Goal: Task Accomplishment & Management: Manage account settings

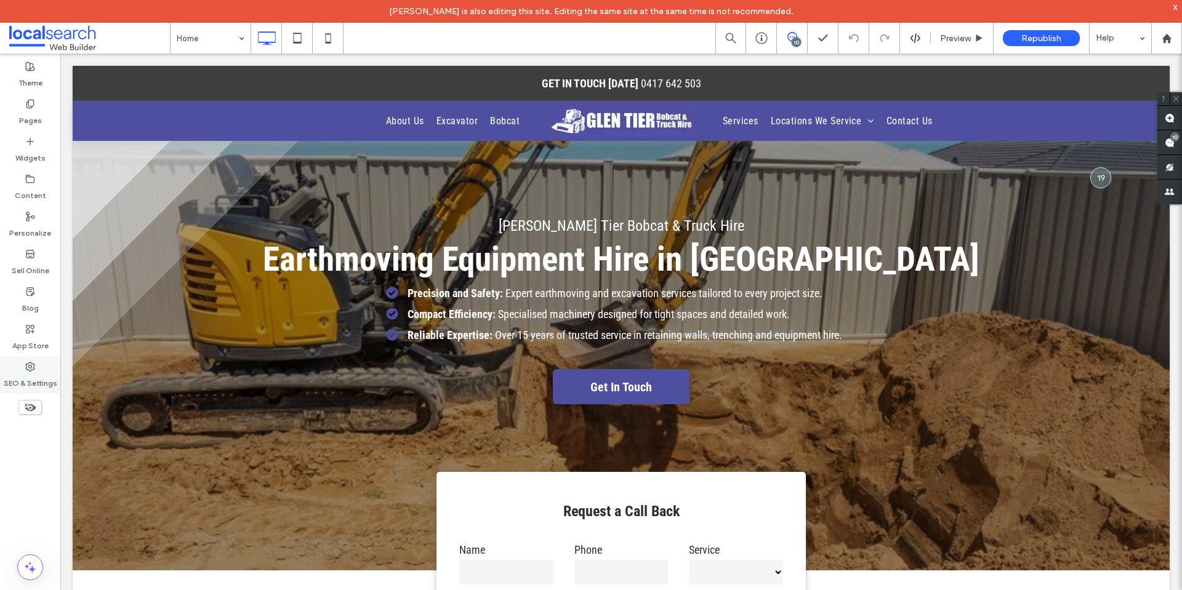
click at [38, 370] on div "SEO & Settings" at bounding box center [30, 375] width 60 height 38
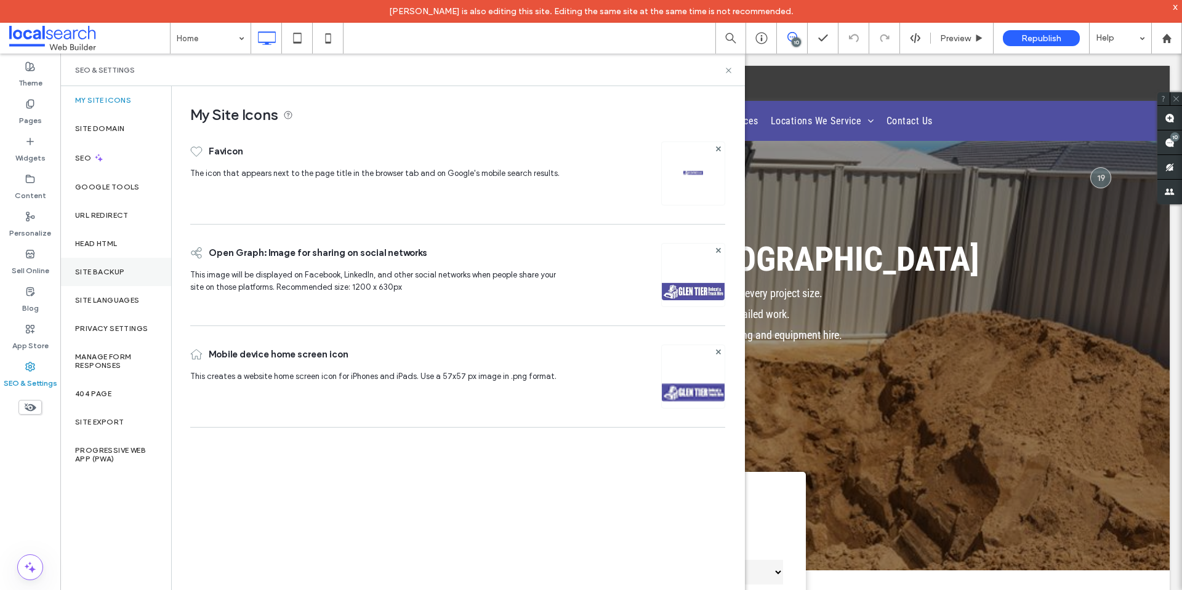
click at [108, 286] on div "Site Languages" at bounding box center [115, 300] width 111 height 28
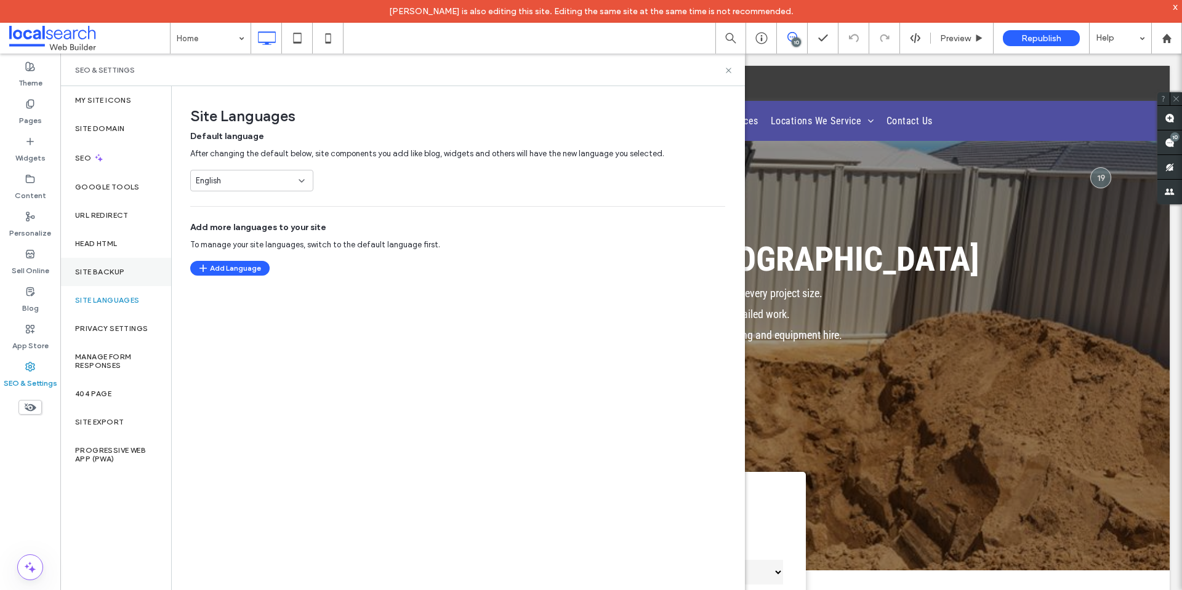
click at [110, 277] on div "Site Backup" at bounding box center [115, 272] width 111 height 28
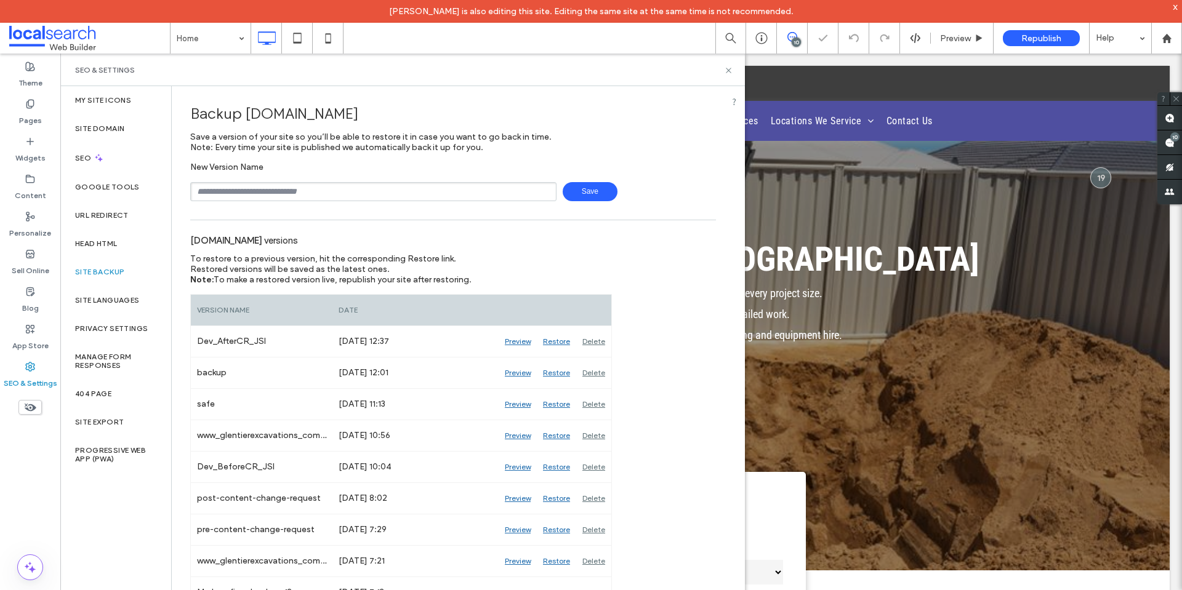
click at [265, 193] on input "text" at bounding box center [373, 191] width 366 height 19
type input "**********"
click at [593, 190] on span "Save" at bounding box center [589, 191] width 55 height 19
click at [729, 67] on icon at bounding box center [728, 70] width 9 height 9
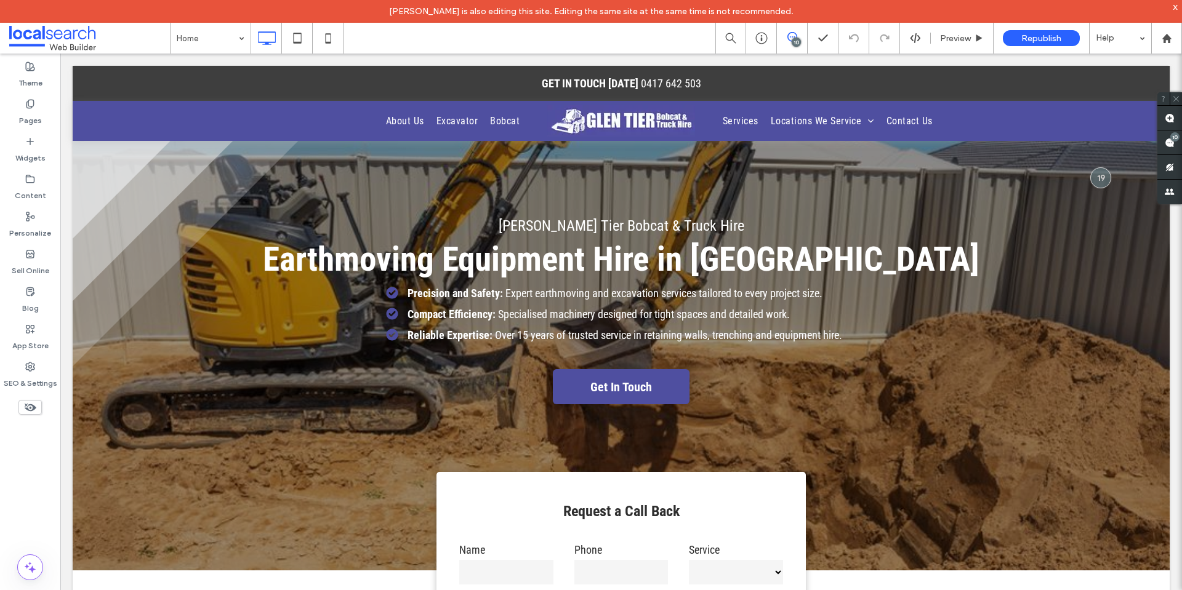
click at [788, 37] on use at bounding box center [792, 37] width 10 height 10
click at [788, 42] on div "10" at bounding box center [792, 38] width 30 height 12
click at [796, 33] on icon at bounding box center [792, 37] width 10 height 10
click at [1178, 143] on span at bounding box center [1169, 142] width 25 height 24
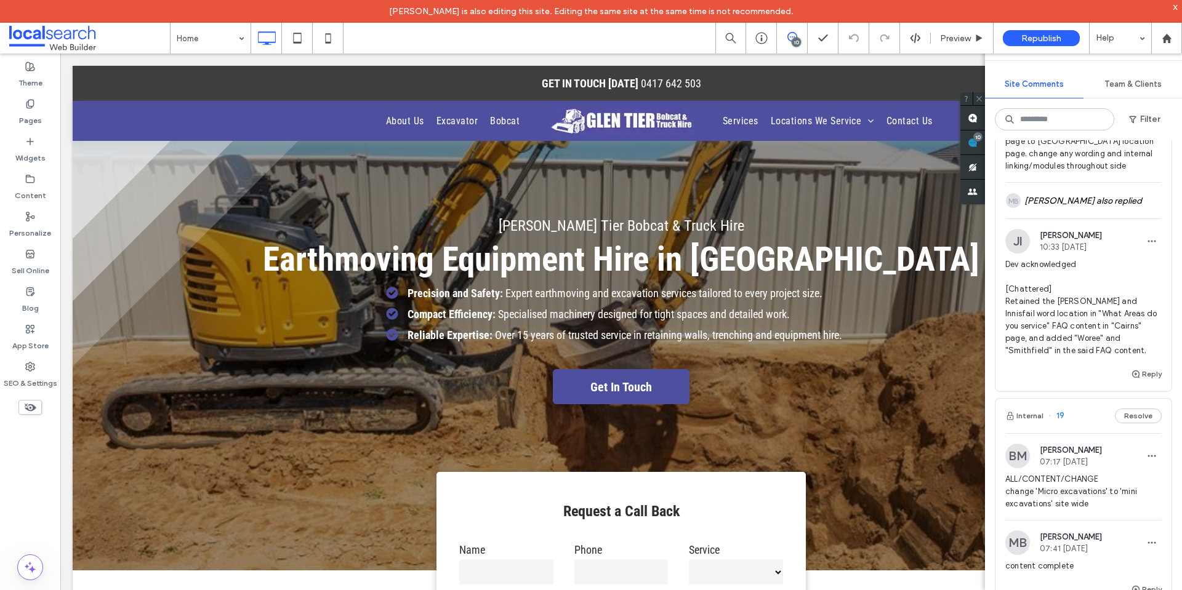
scroll to position [2031, 0]
click at [1097, 348] on span "Dev acknowledged [Chattered] Retained the Tully and Innisfail word location in …" at bounding box center [1083, 310] width 156 height 98
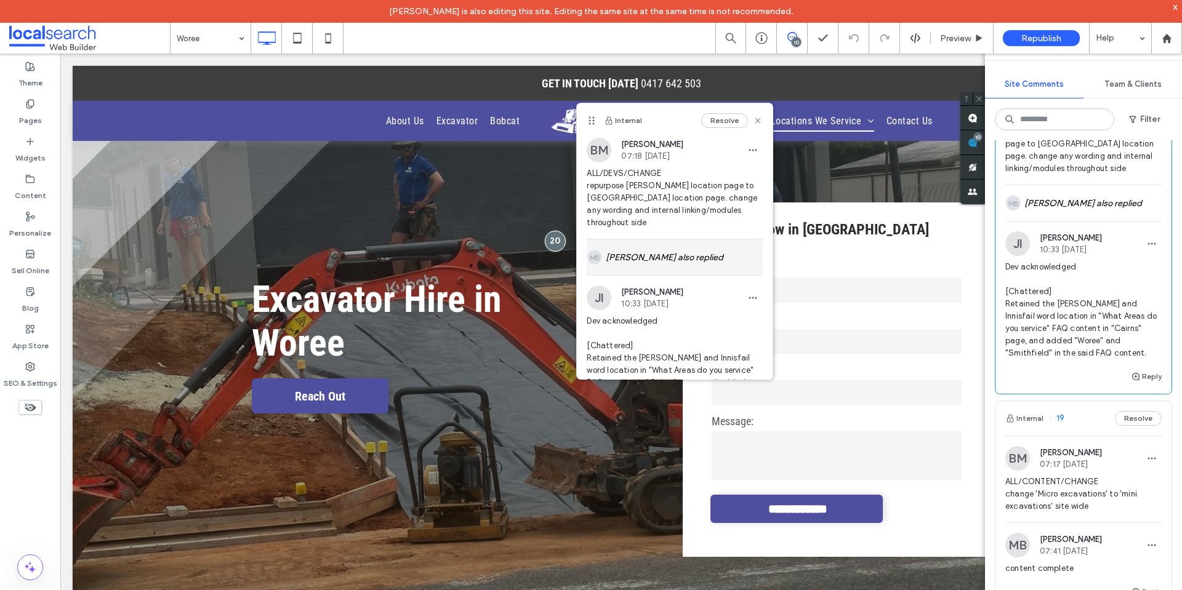
click at [692, 251] on div "MB Michael Batchelor also replied" at bounding box center [674, 257] width 176 height 36
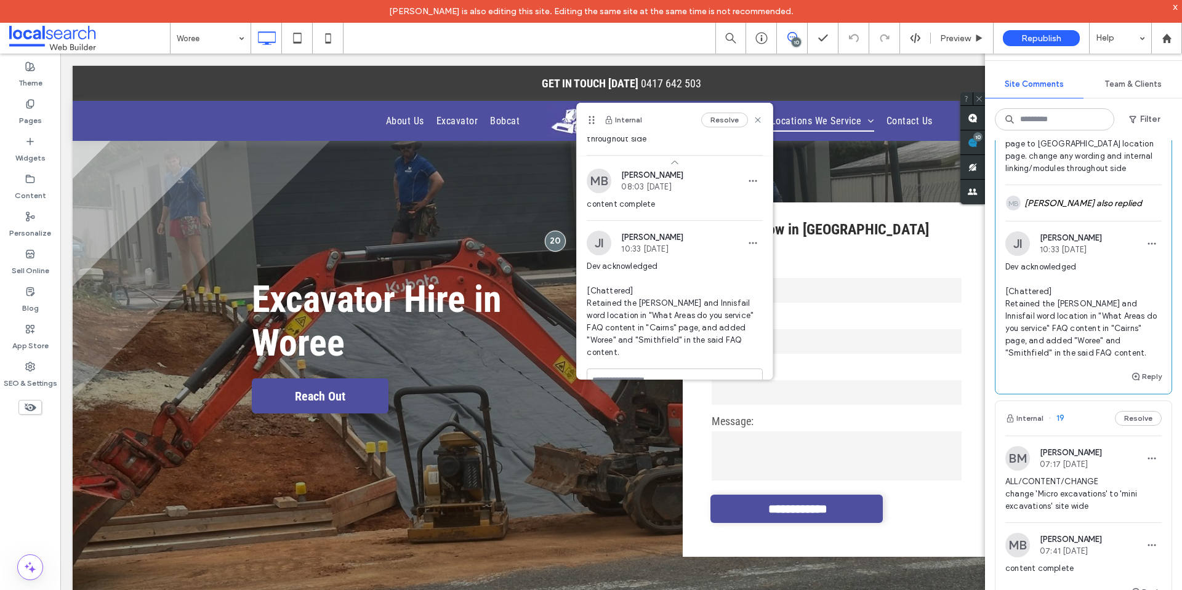
scroll to position [85, 0]
click at [27, 370] on icon at bounding box center [30, 367] width 10 height 10
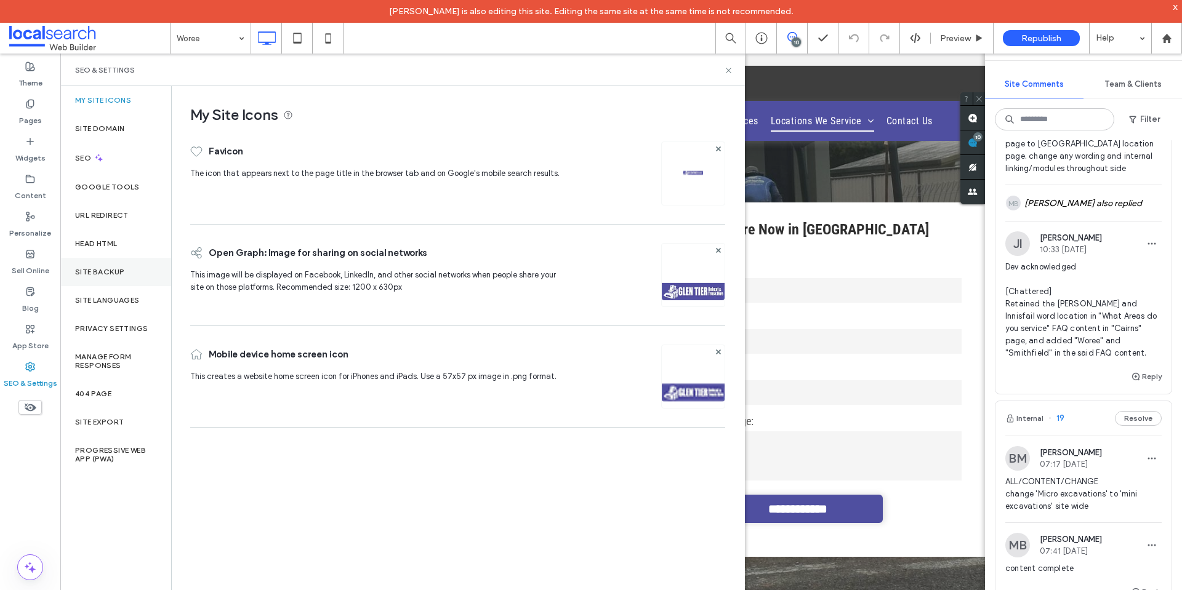
click at [111, 278] on div "Site Backup" at bounding box center [115, 272] width 111 height 28
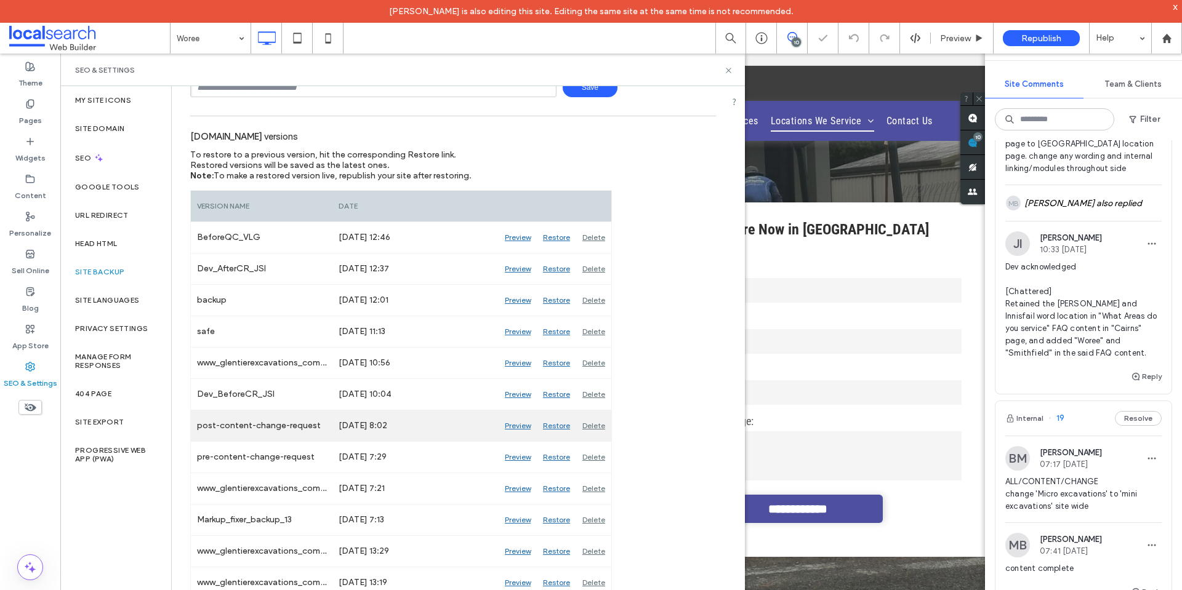
scroll to position [123, 0]
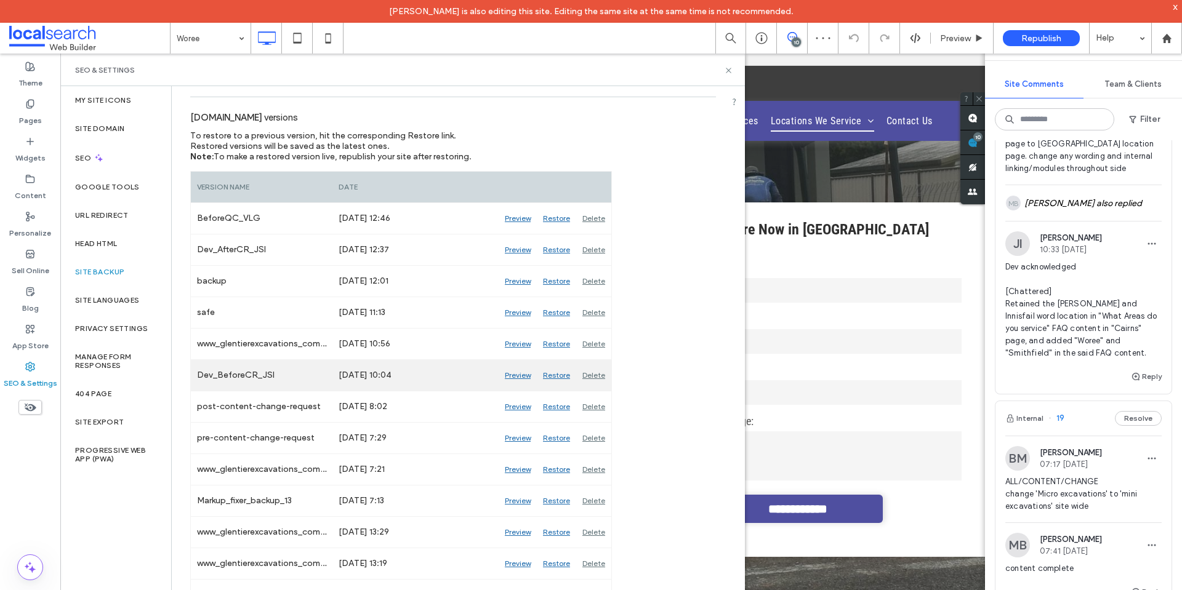
click at [518, 380] on div "Preview" at bounding box center [517, 375] width 38 height 31
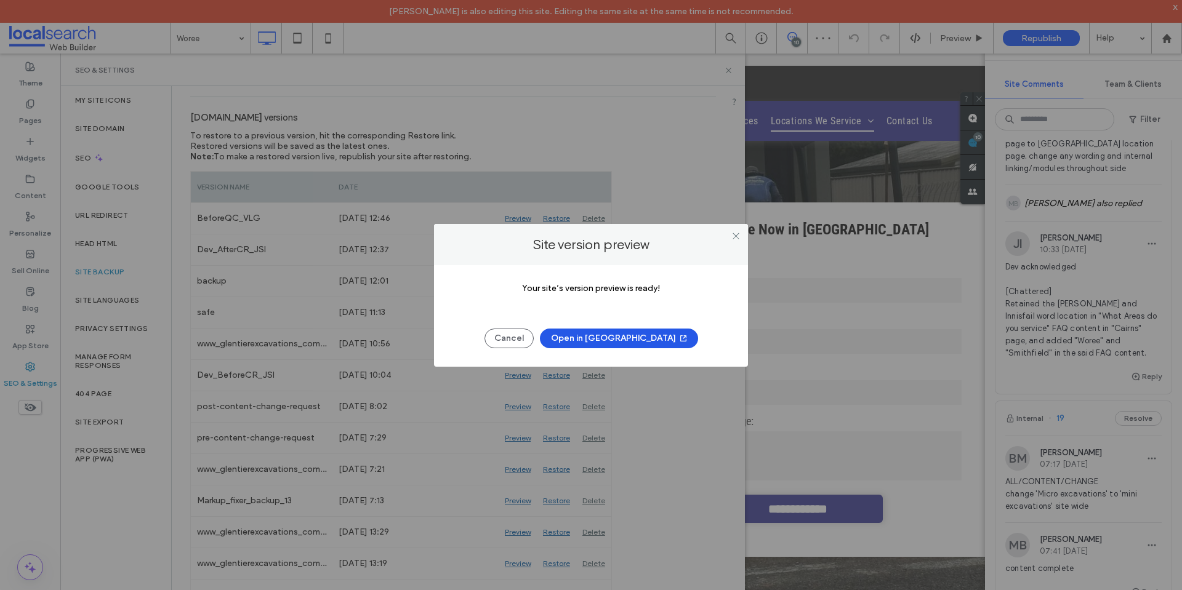
click at [618, 338] on button "Open in New Tab" at bounding box center [619, 339] width 158 height 20
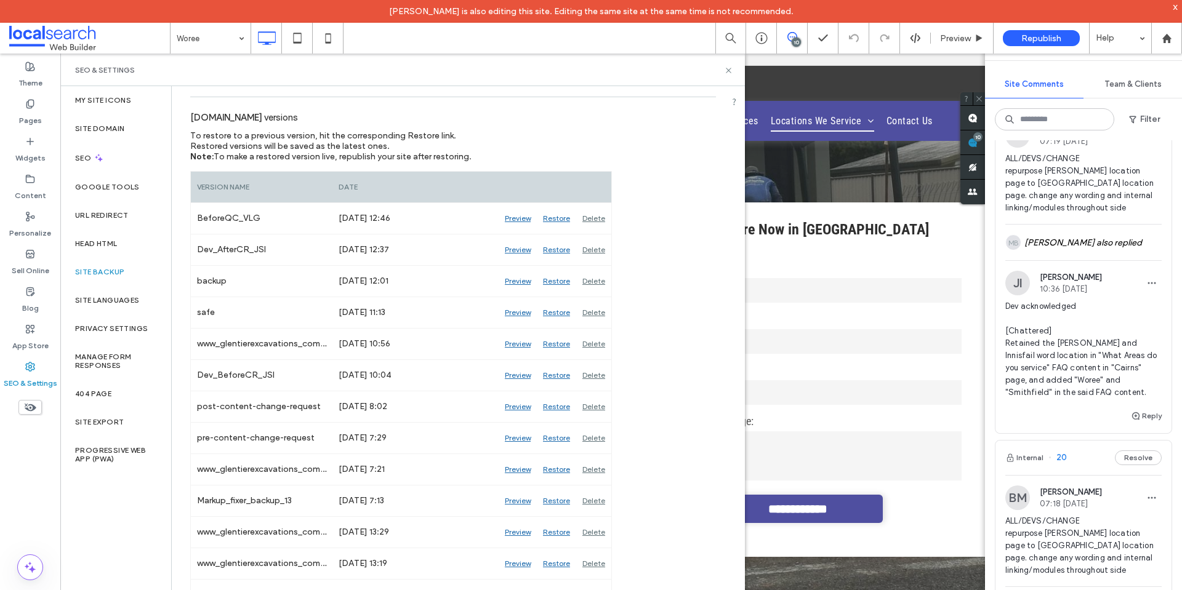
scroll to position [1600, 0]
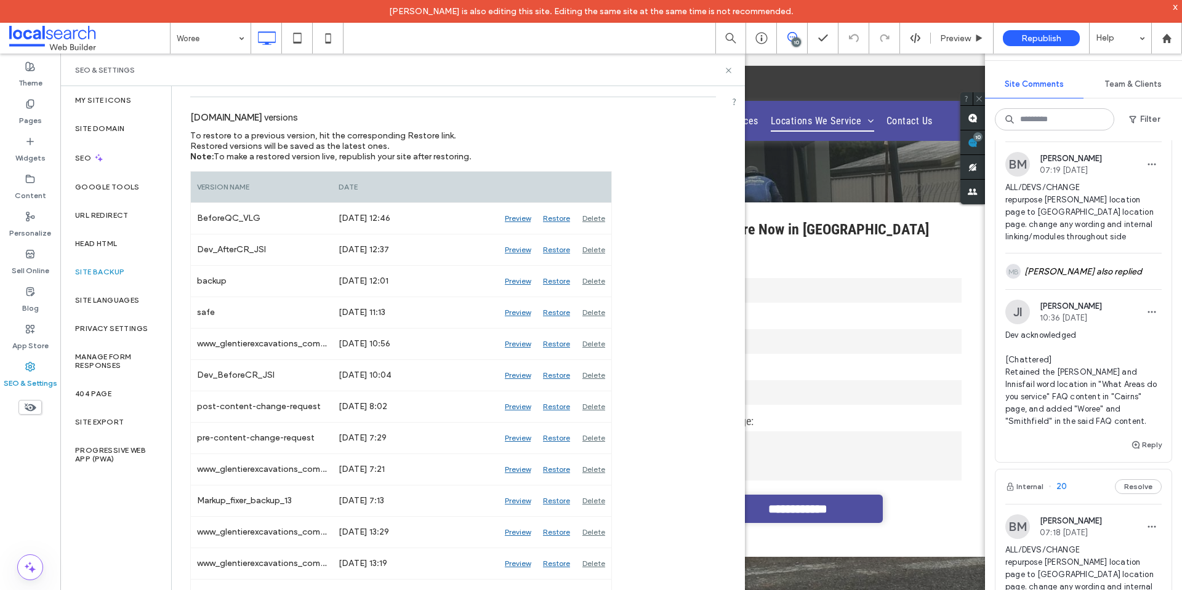
click at [1114, 342] on span "Dev acknowledged [Chattered] Retained the Tully and Innisfail word location in …" at bounding box center [1083, 378] width 156 height 98
click at [729, 70] on use at bounding box center [728, 70] width 5 height 5
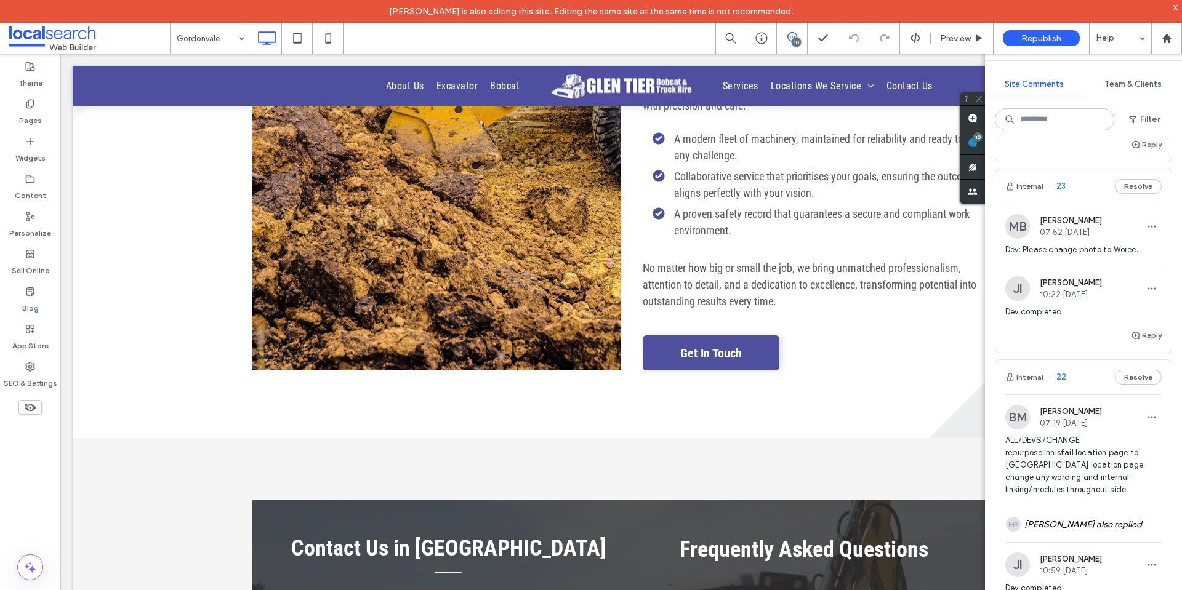
scroll to position [1169, 0]
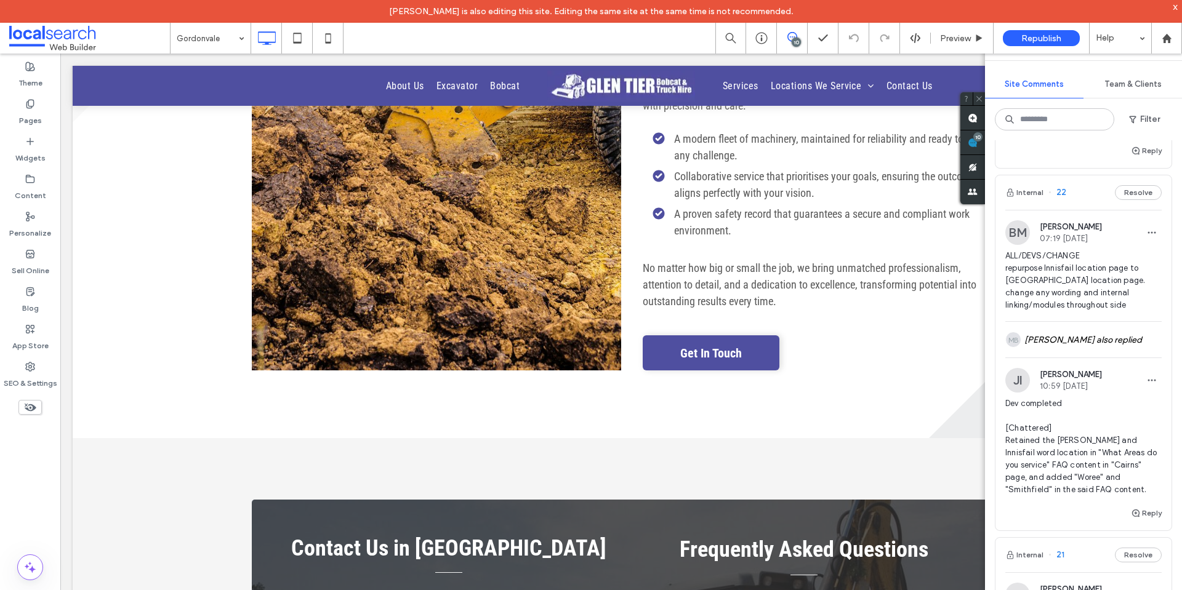
click at [1111, 287] on span "ALL/DEVS/CHANGE repurpose Innisfail location page to Smithfield location page. …" at bounding box center [1083, 281] width 156 height 62
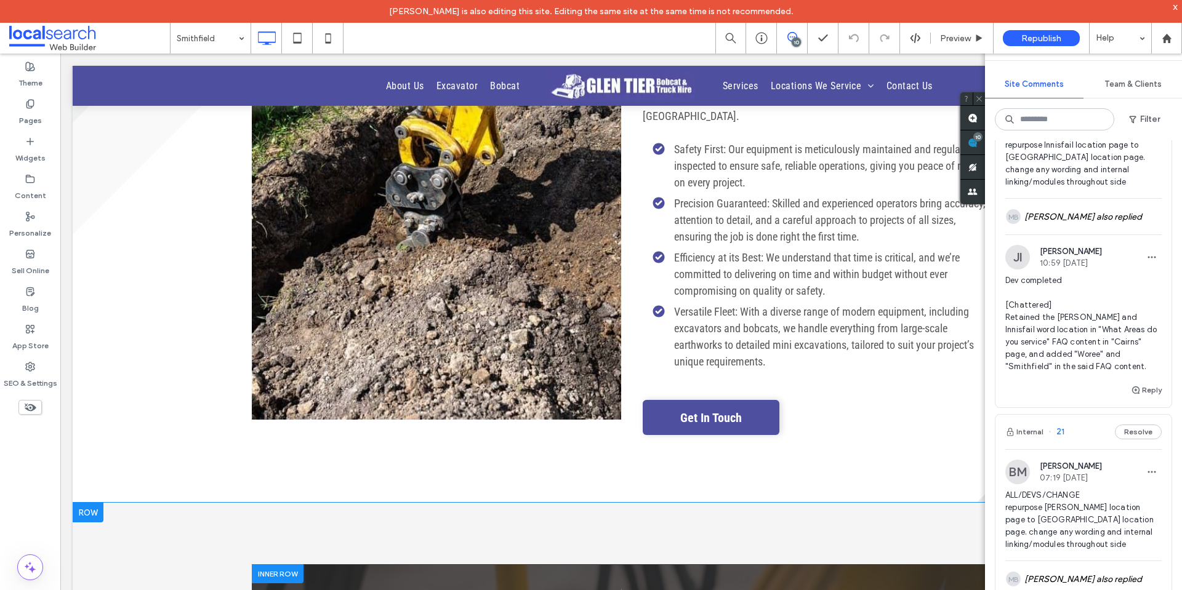
scroll to position [2047, 0]
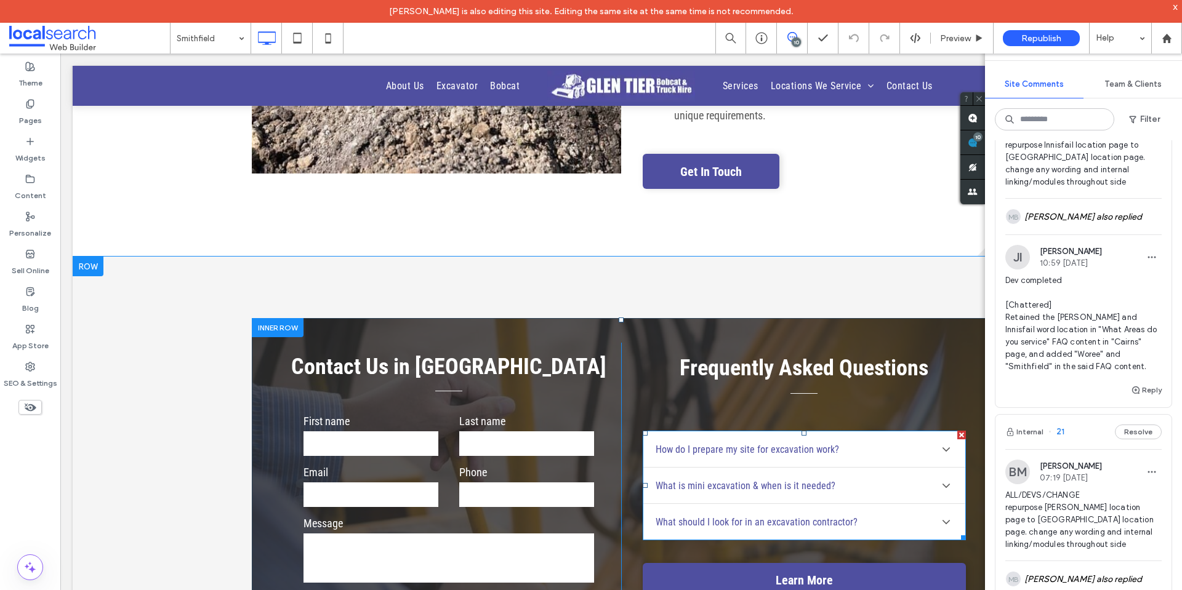
click at [940, 438] on span at bounding box center [803, 486] width 323 height 110
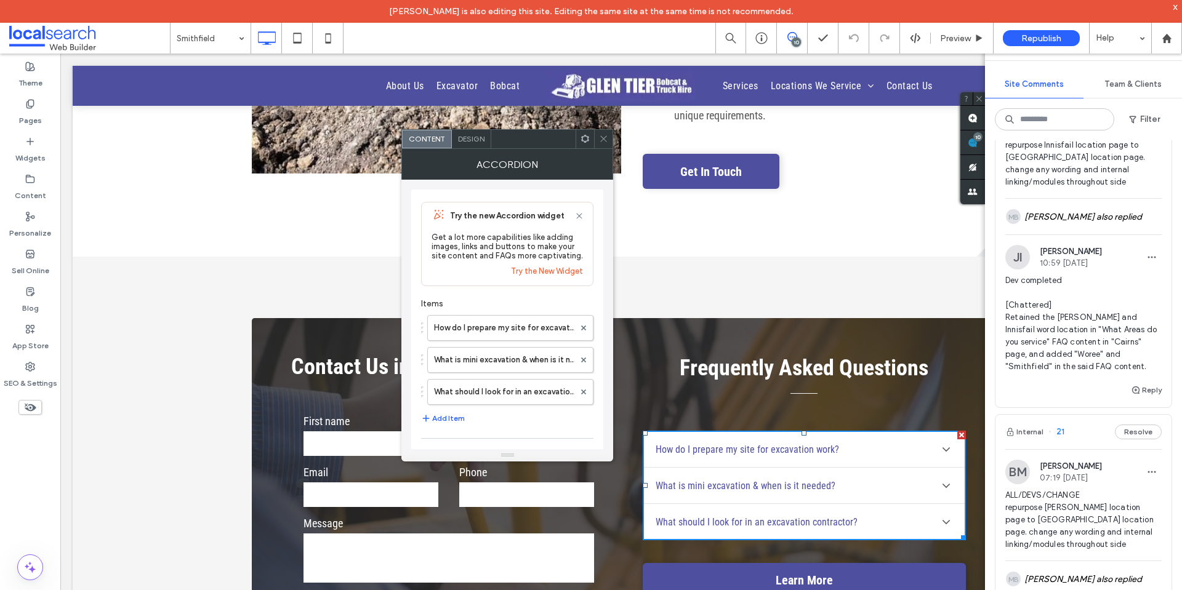
click at [942, 447] on icon at bounding box center [945, 449] width 7 height 4
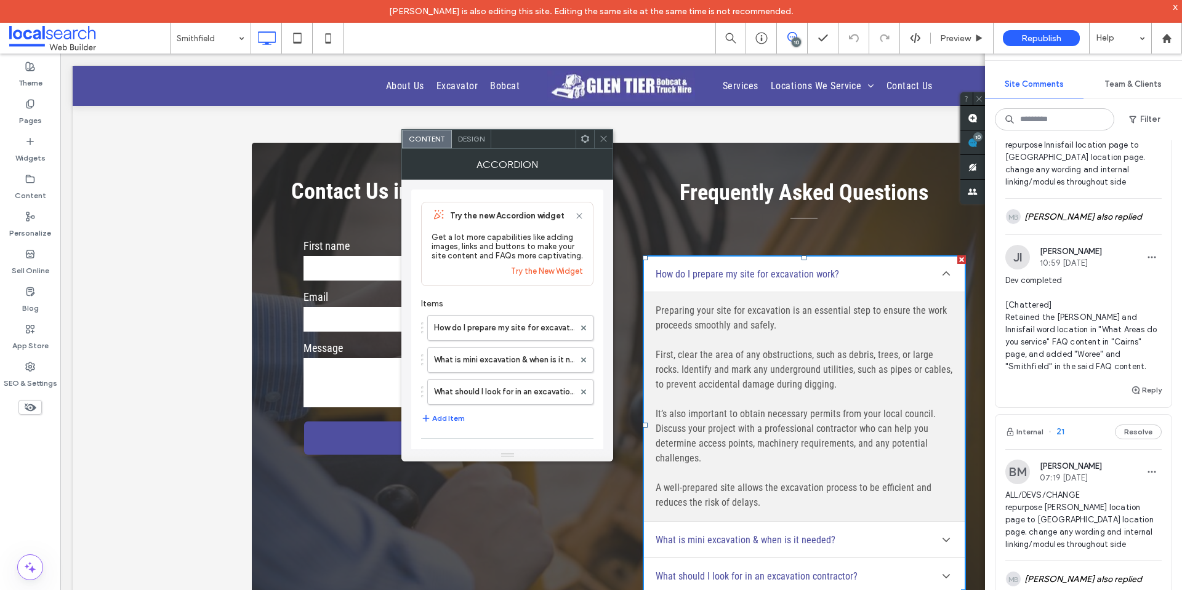
scroll to position [2294, 0]
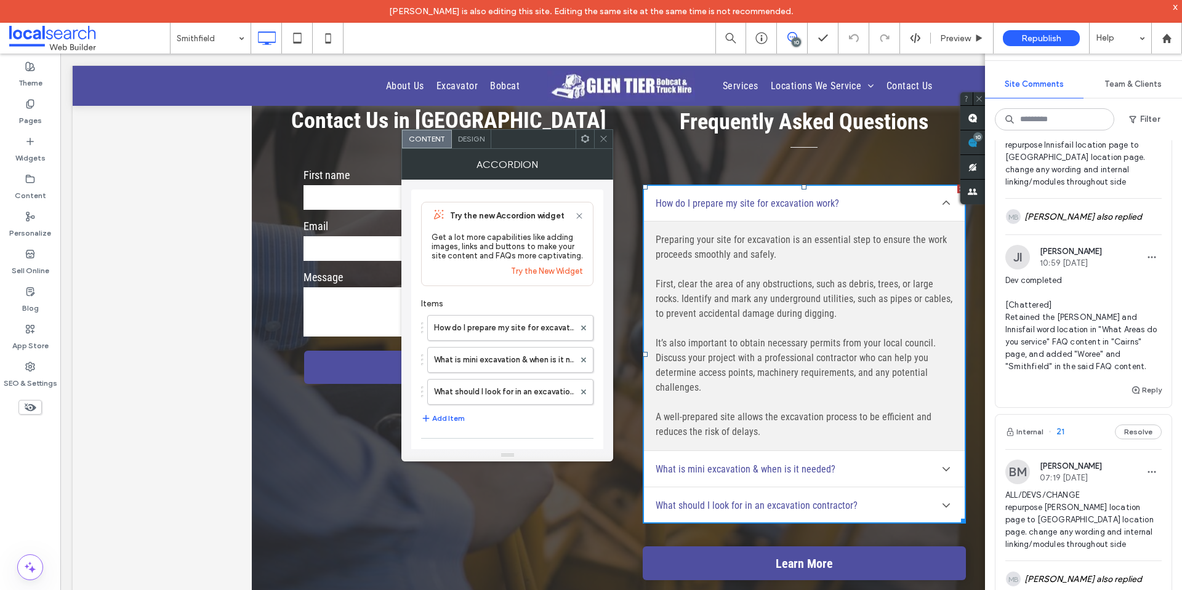
click at [942, 462] on icon at bounding box center [946, 469] width 14 height 14
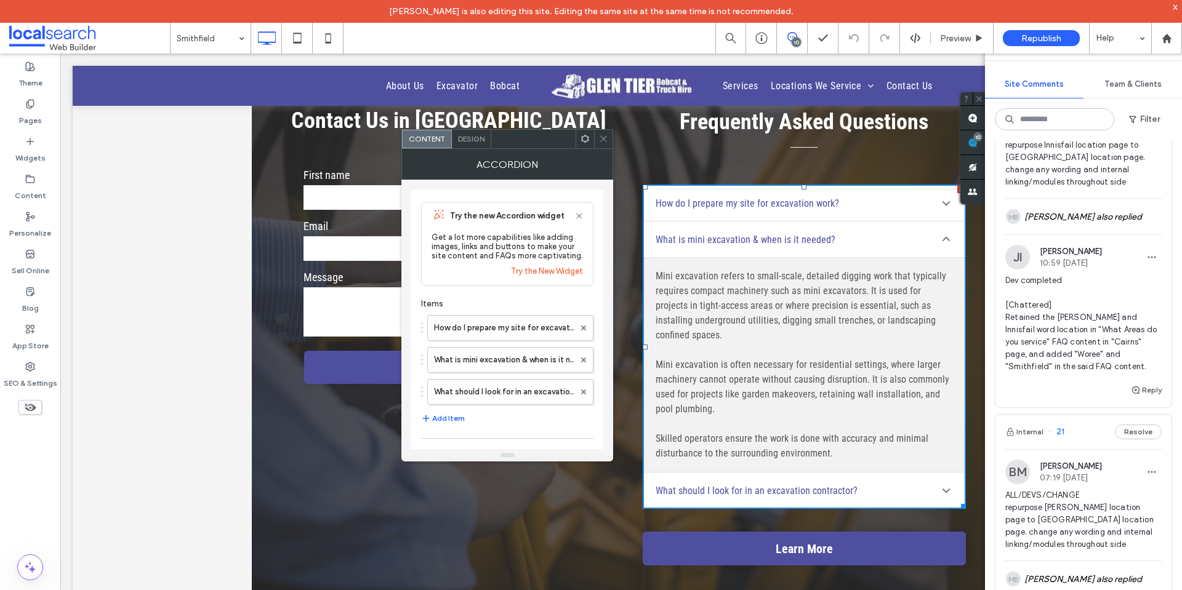
click at [1080, 356] on span "Dev completed [Chattered] Retained the Tully and Innisfail word location in "Wh…" at bounding box center [1083, 323] width 156 height 98
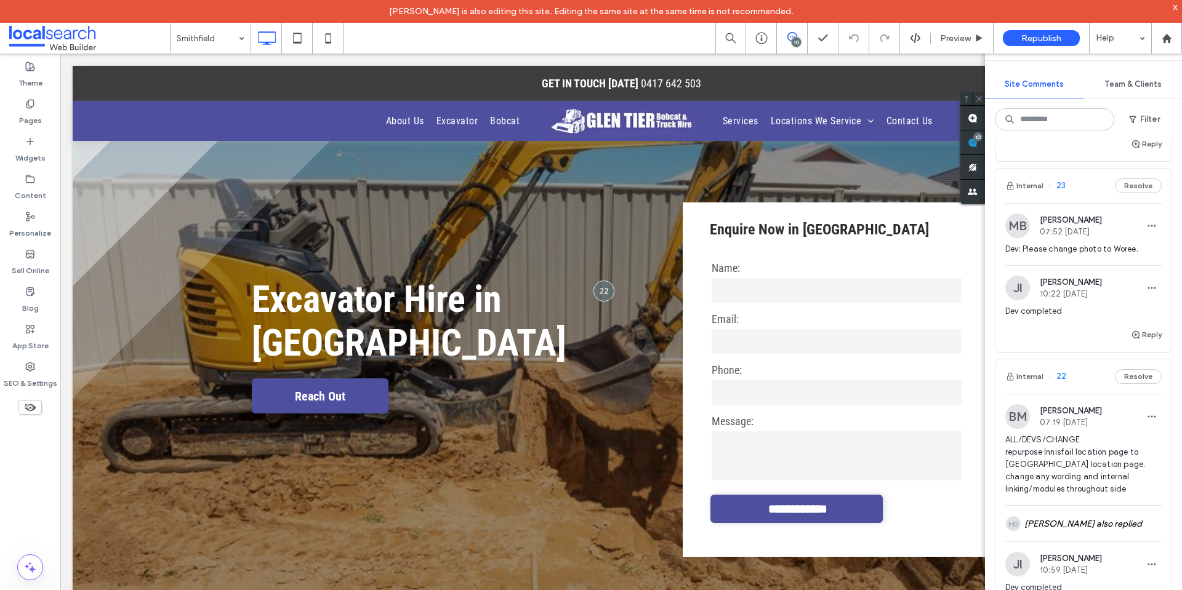
scroll to position [985, 0]
click at [1109, 292] on div "JI Jovelyn Icabales 10:22 Sep 16 2025" at bounding box center [1083, 288] width 156 height 25
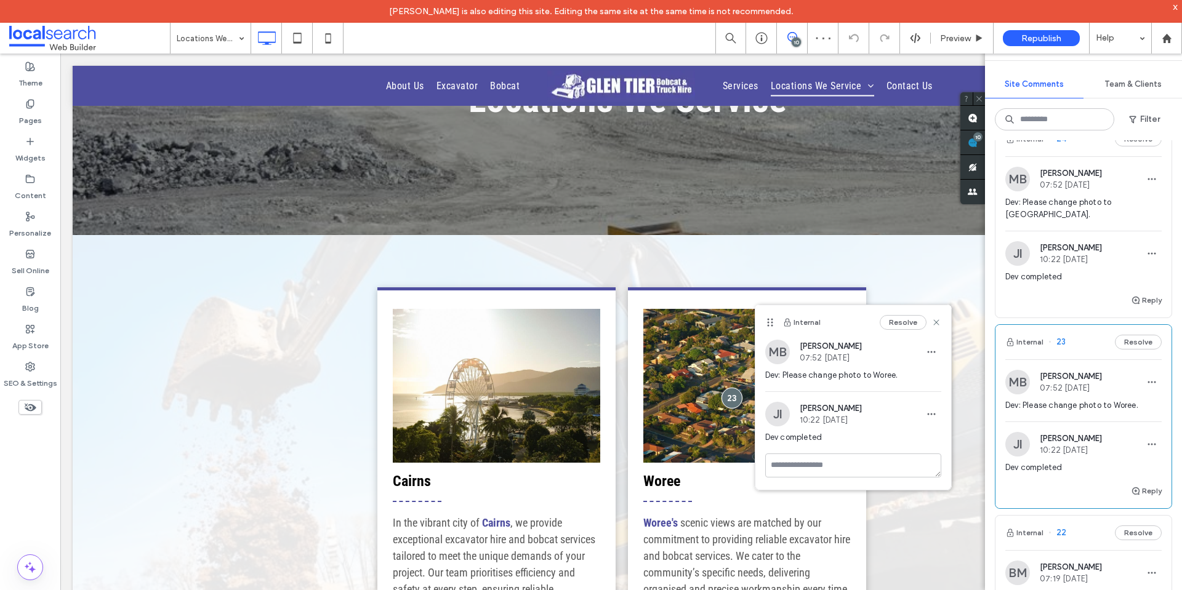
scroll to position [800, 0]
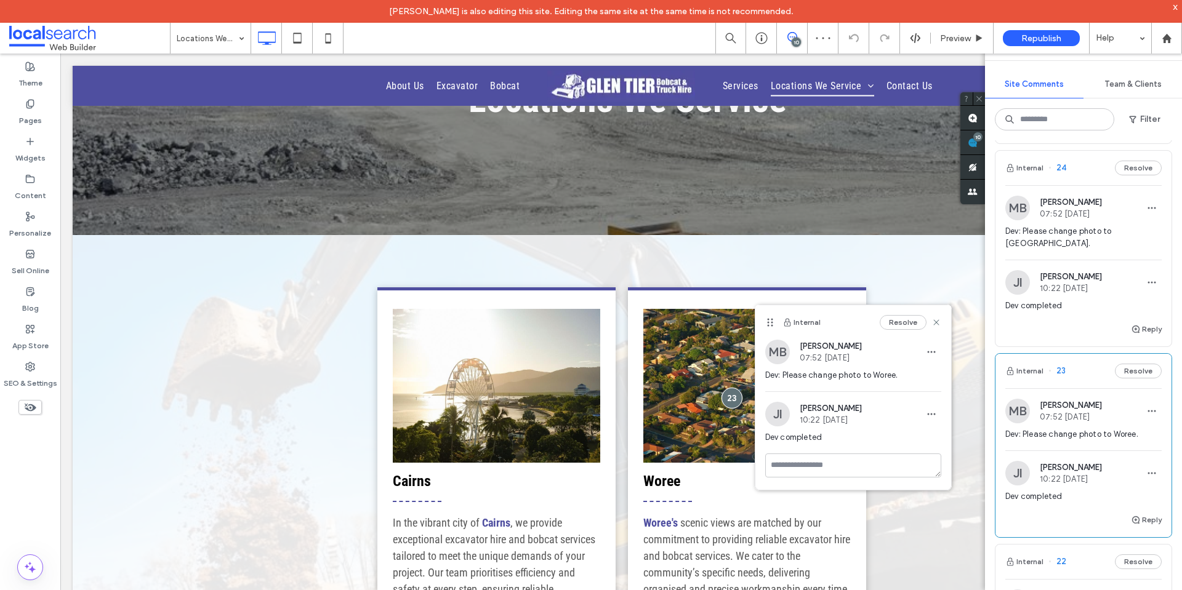
click at [1127, 276] on div "JI Jovelyn Icabales 10:22 Sep 16 2025" at bounding box center [1083, 282] width 156 height 25
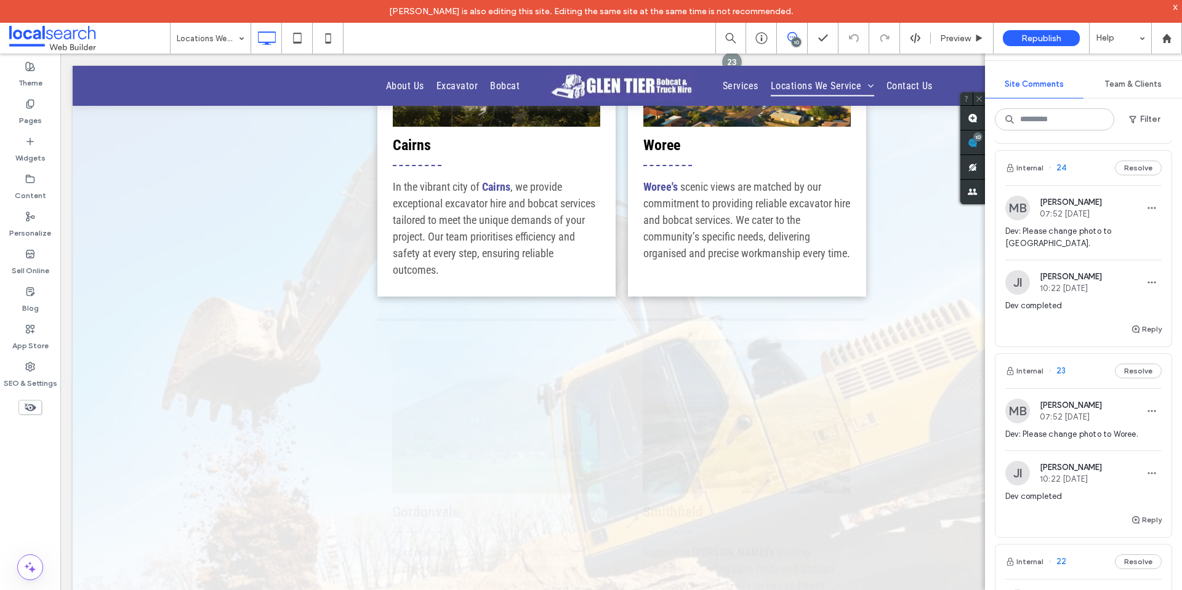
scroll to position [545, 0]
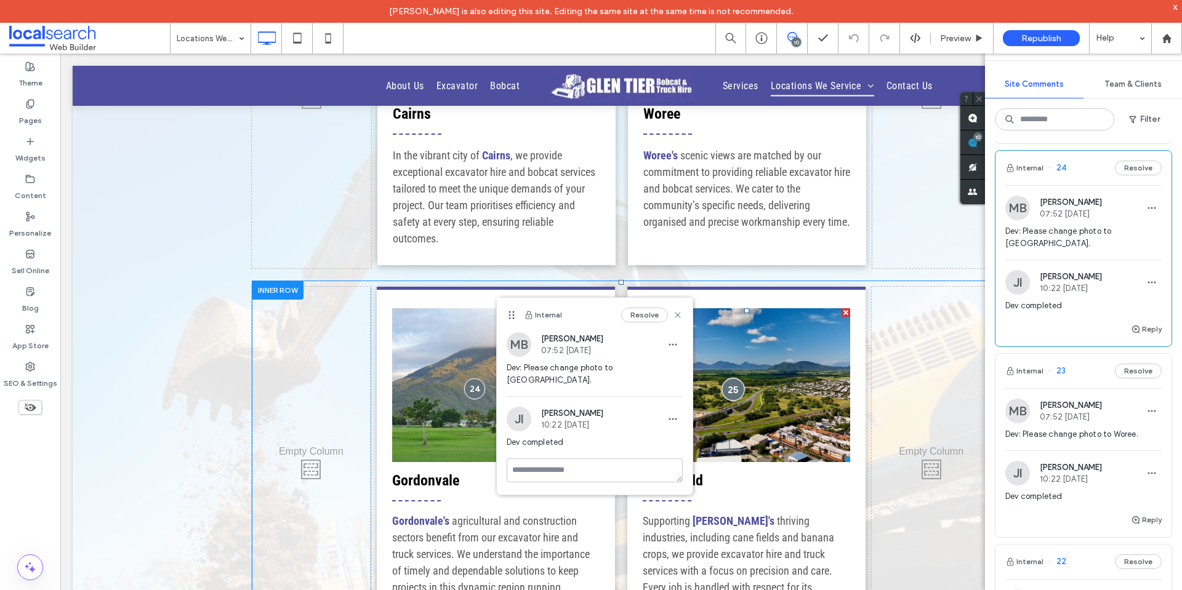
click at [732, 388] on div at bounding box center [732, 389] width 23 height 23
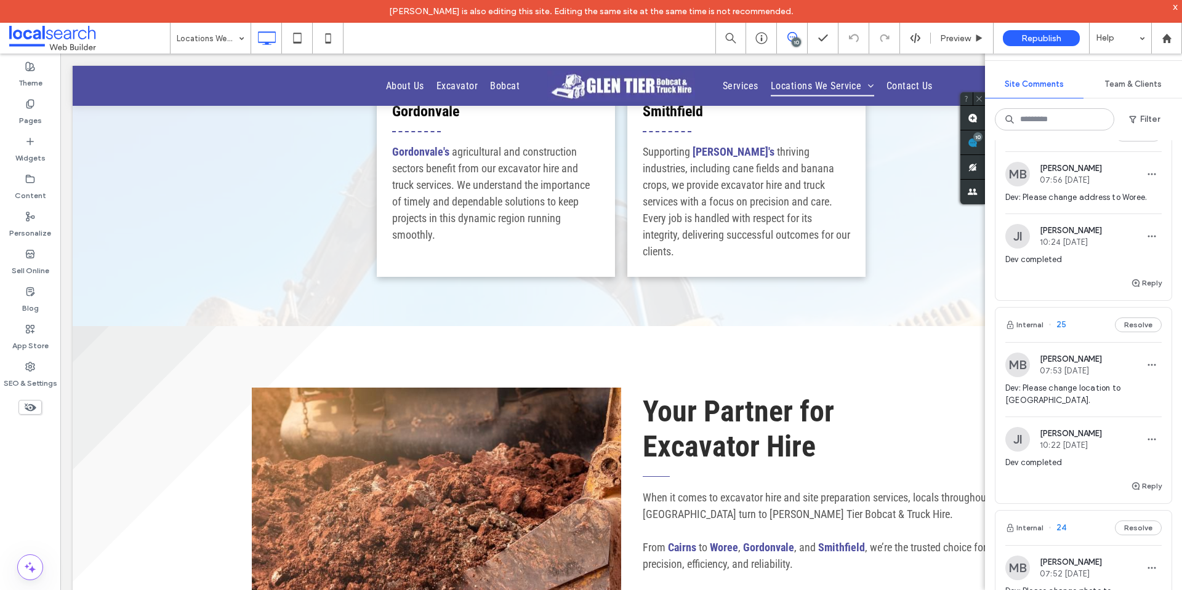
scroll to position [431, 0]
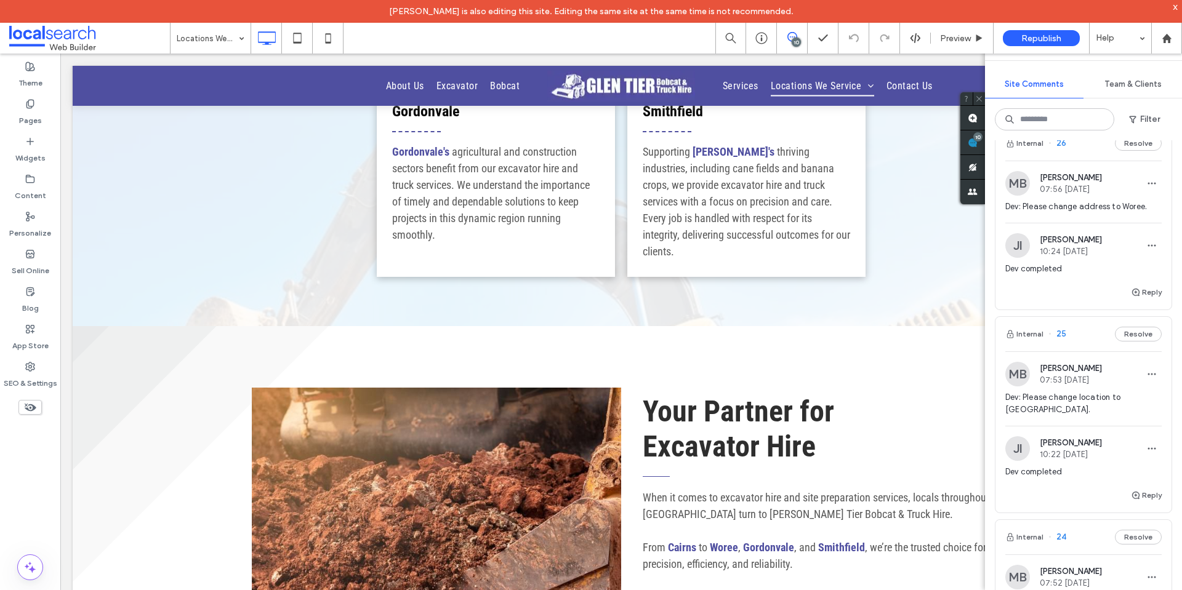
click at [1110, 257] on div "JI Jovelyn Icabales 10:24 Sep 16 2025" at bounding box center [1083, 245] width 156 height 25
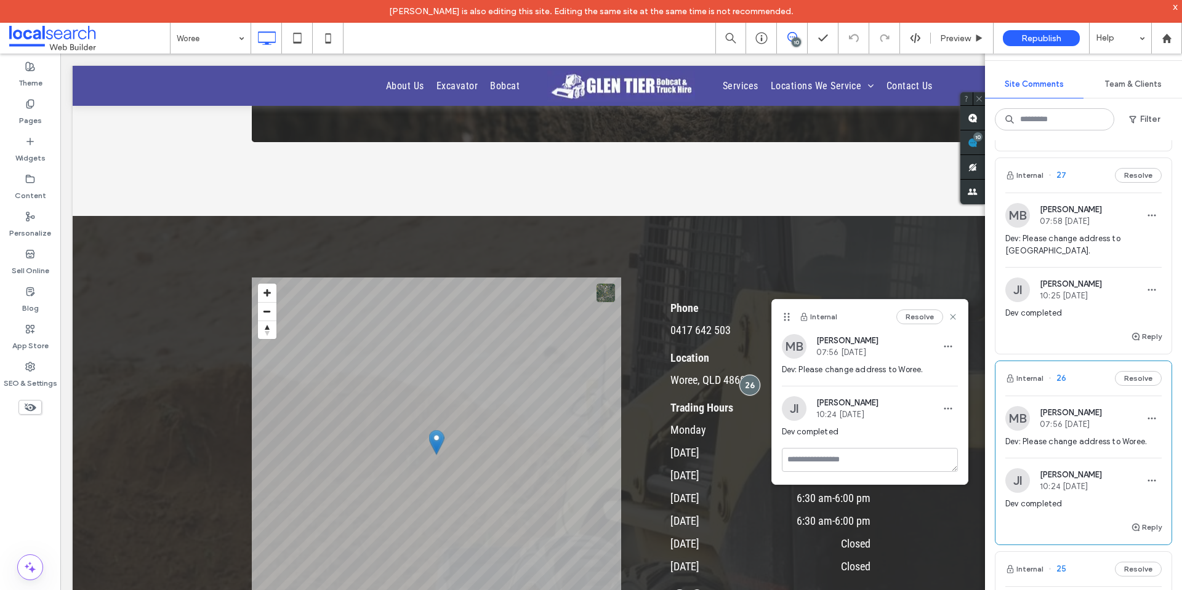
scroll to position [123, 0]
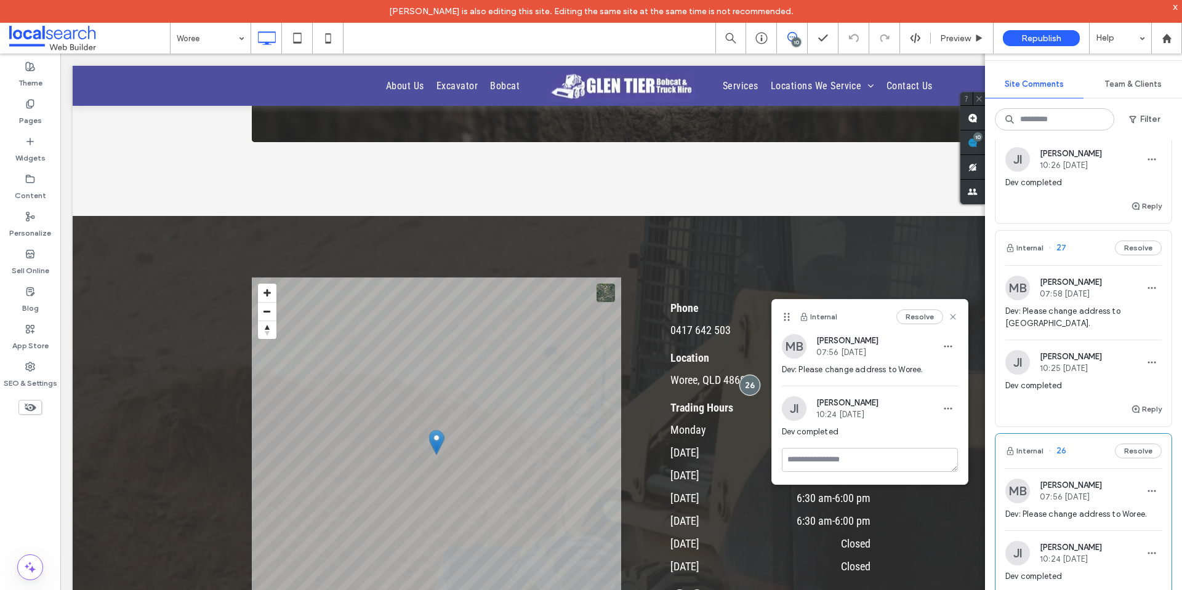
click at [1070, 304] on div "MB Michael Batchelor 07:58 Sep 16 2025 Dev: Please change address to Gordonvale." at bounding box center [1083, 308] width 156 height 64
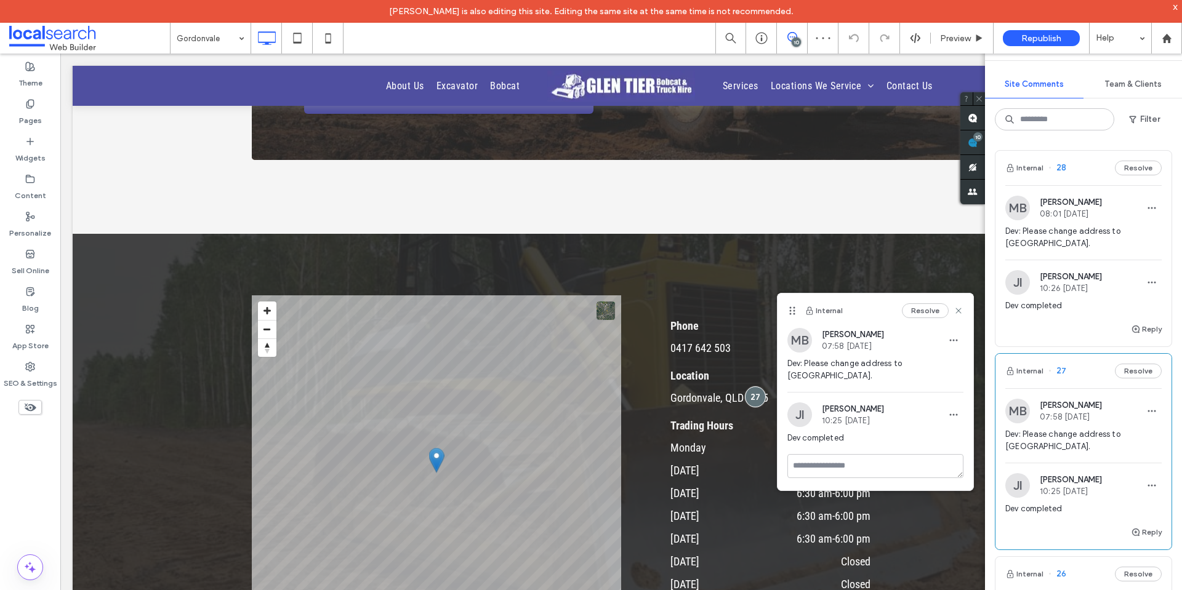
click at [1084, 296] on div "JI Jovelyn Icabales 10:26 Sep 16 2025 Dev completed" at bounding box center [1083, 296] width 156 height 52
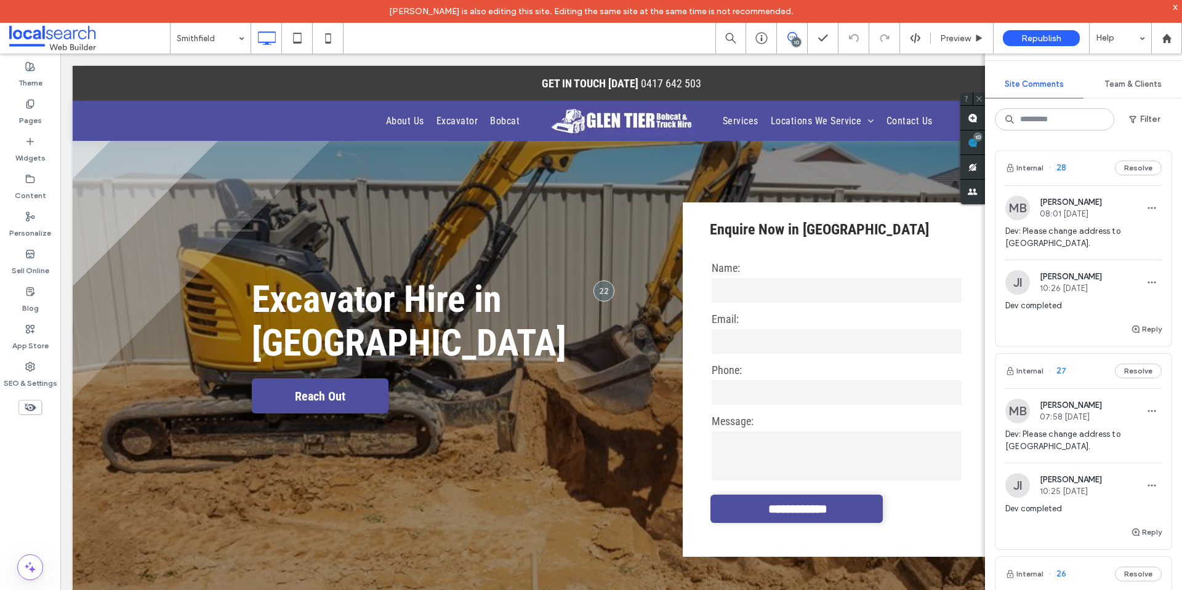
click at [1127, 295] on div "JI Jovelyn Icabales 10:26 Sep 16 2025 Dev completed" at bounding box center [1083, 296] width 156 height 52
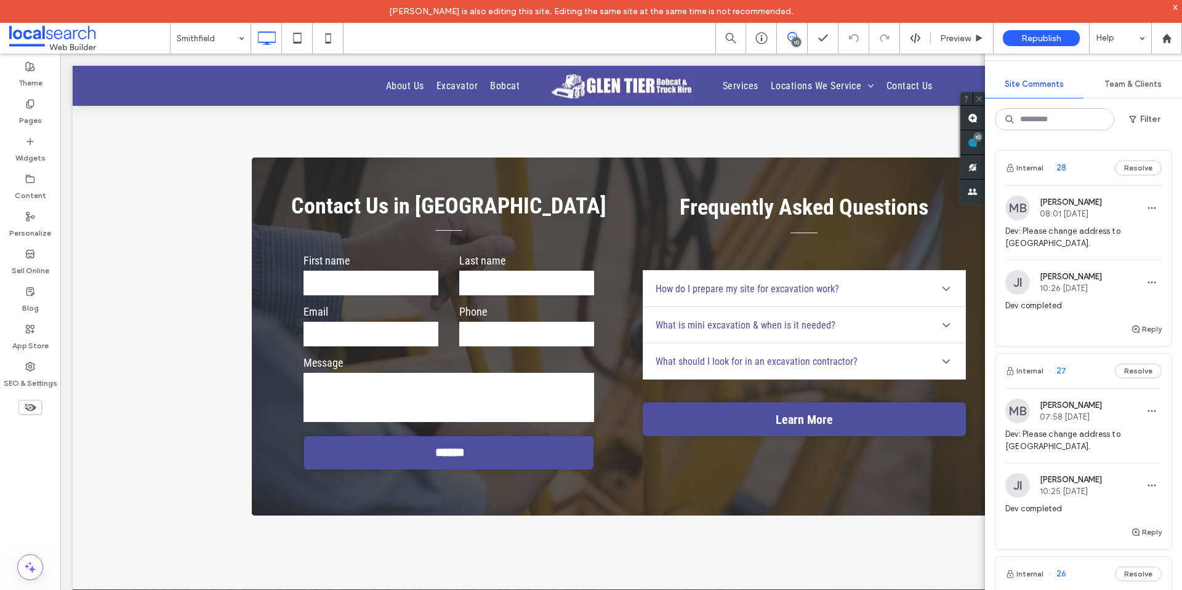
scroll to position [2564, 0]
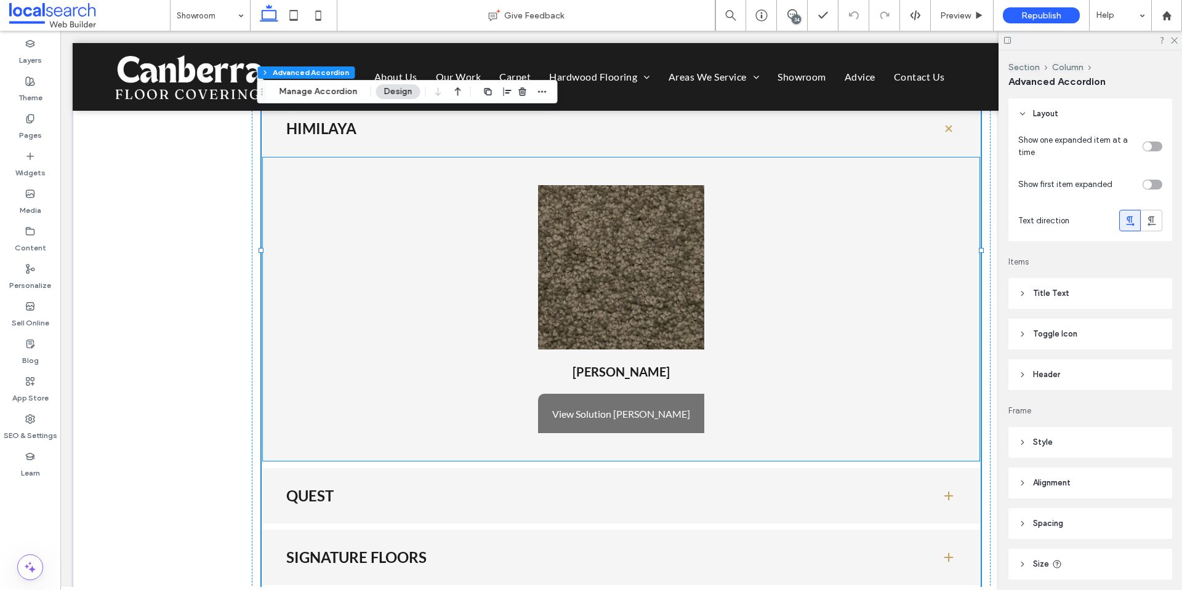
click at [623, 396] on link "View Solution [PERSON_NAME]" at bounding box center [621, 413] width 166 height 39
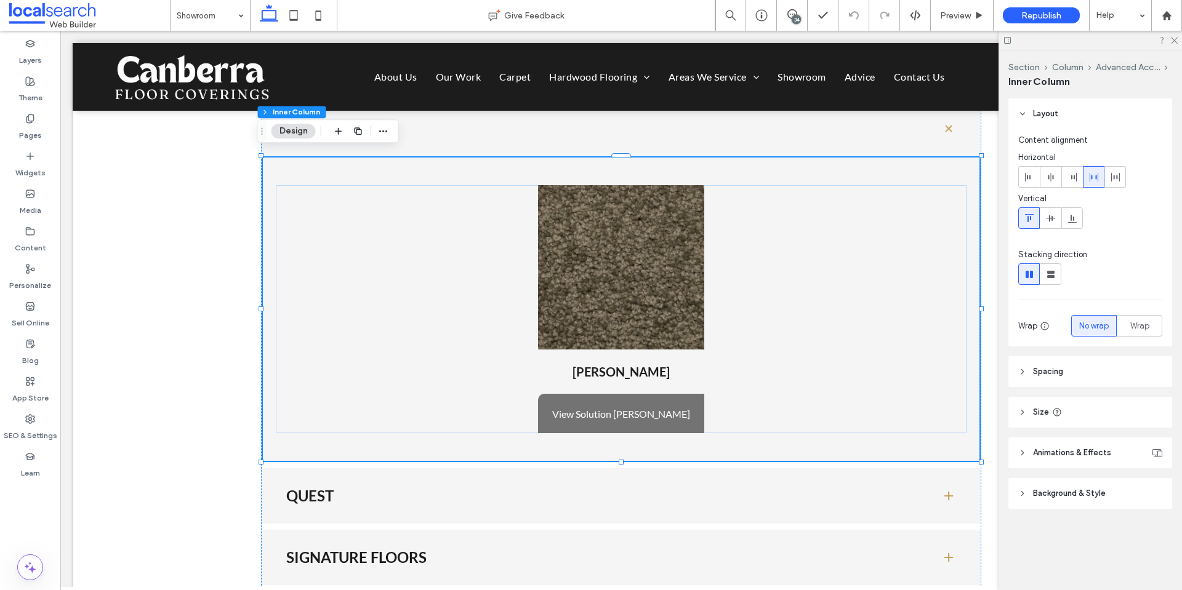
click at [623, 396] on link "View Solution [PERSON_NAME]" at bounding box center [621, 413] width 166 height 39
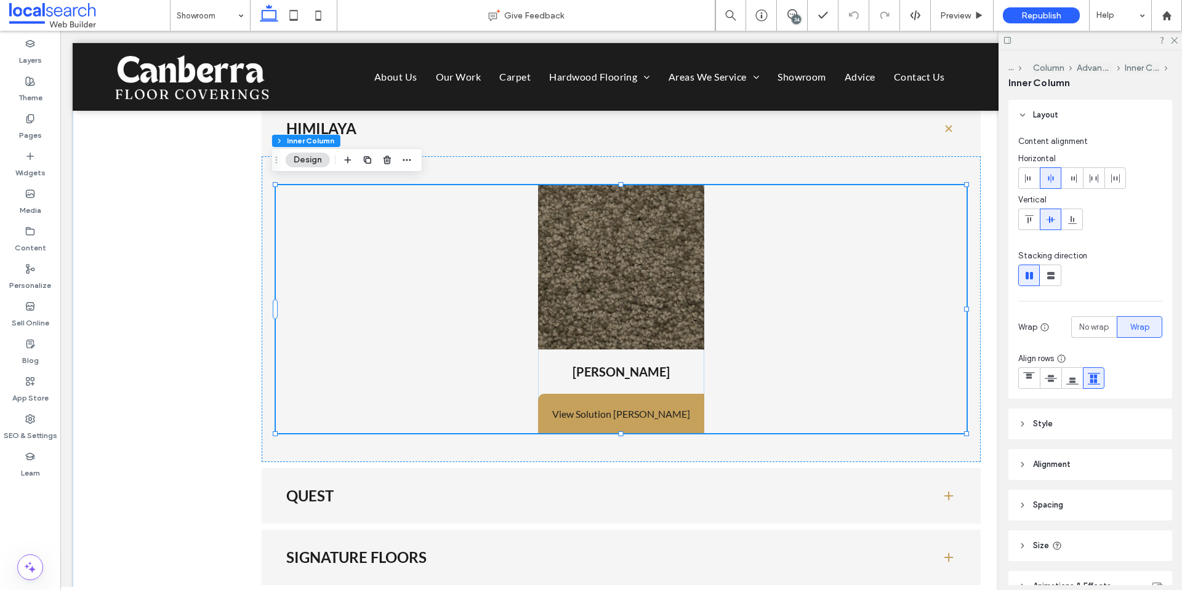
click at [735, 355] on div "[PERSON_NAME] View Solution Hillary Carpets" at bounding box center [621, 309] width 690 height 248
click at [650, 332] on link at bounding box center [621, 267] width 166 height 164
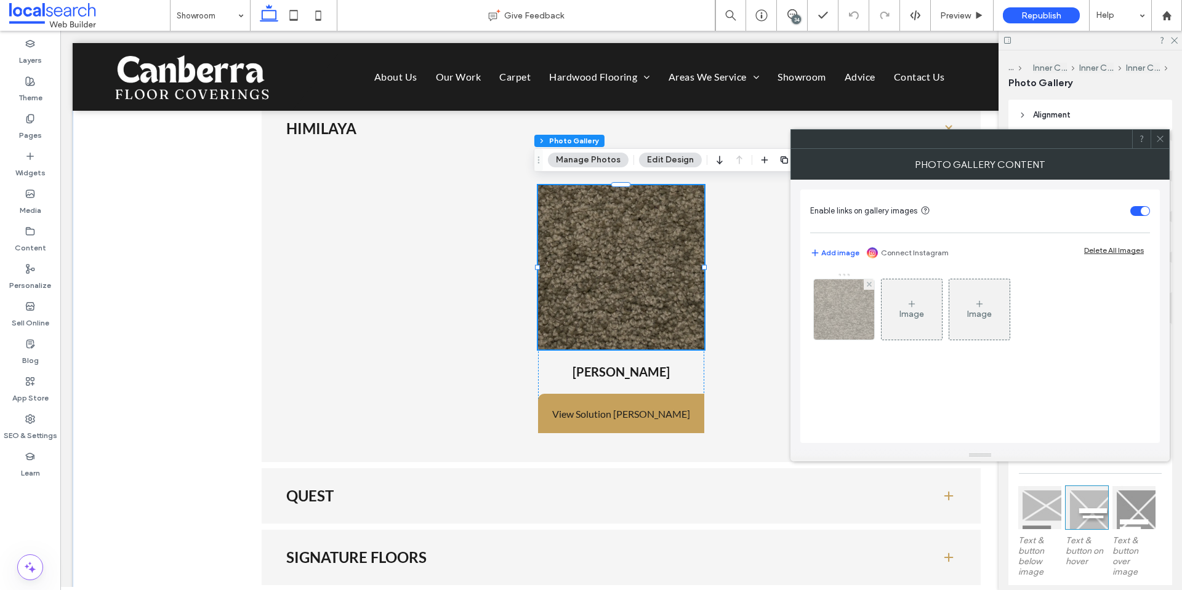
click at [846, 327] on img at bounding box center [844, 309] width 60 height 60
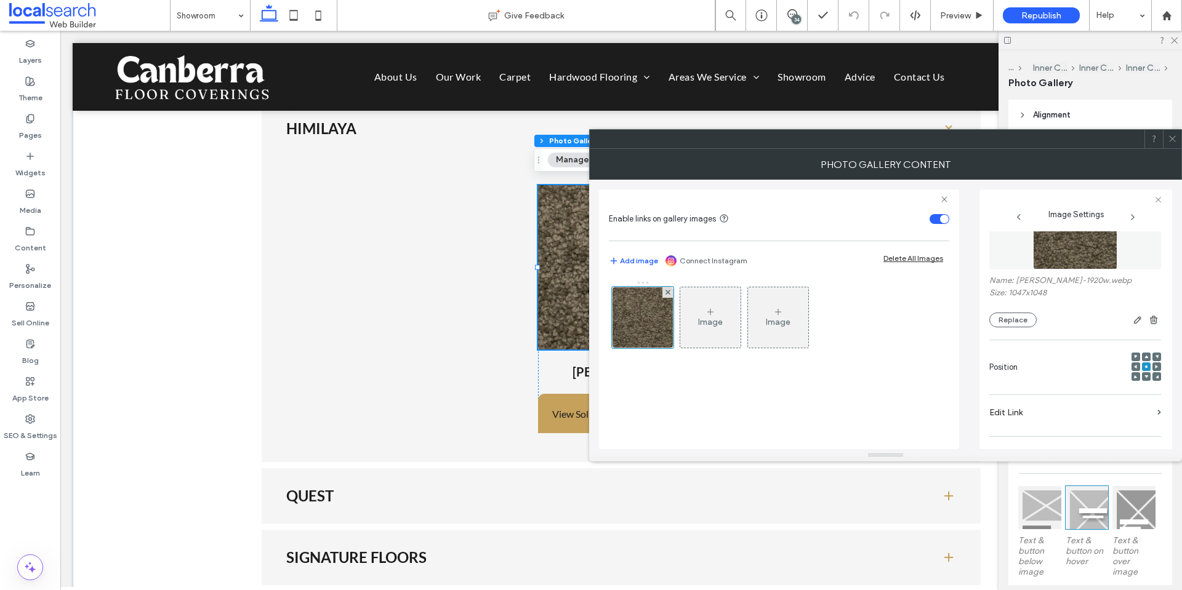
scroll to position [123, 0]
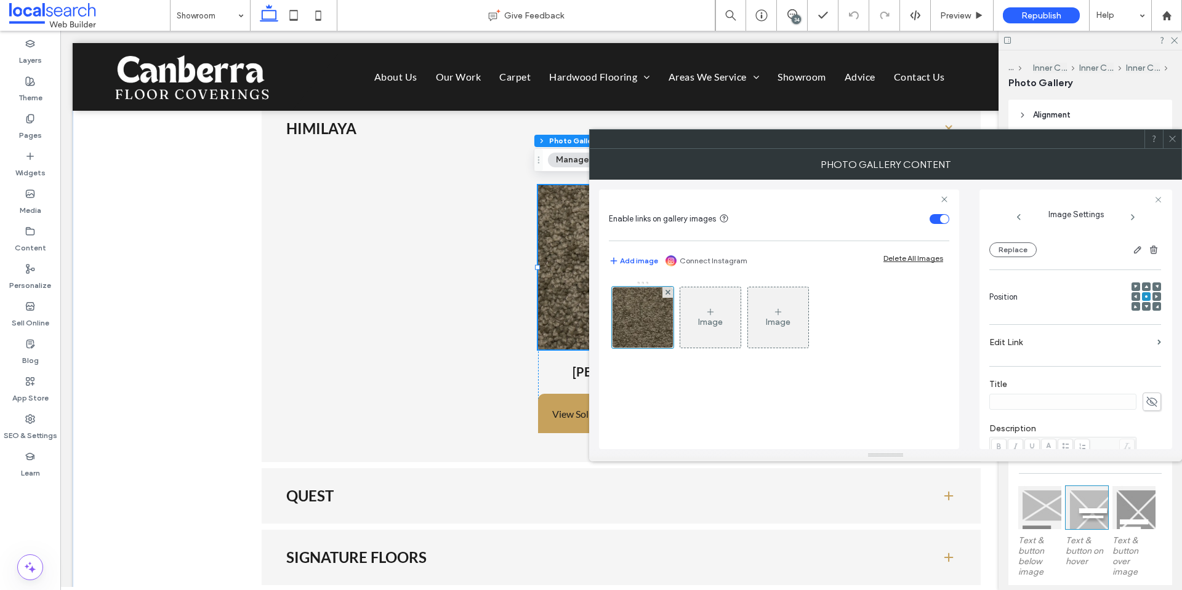
click at [1021, 345] on label "Edit Link" at bounding box center [1070, 342] width 163 height 23
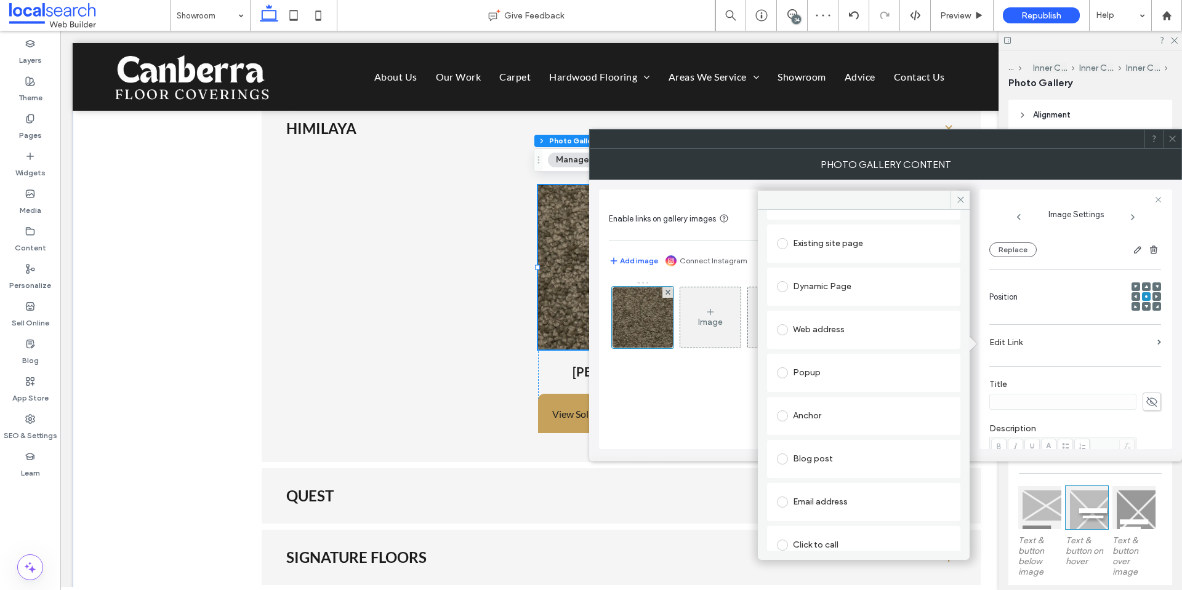
scroll to position [0, 0]
click at [1082, 372] on div "Name: [PERSON_NAME]-1920w.webp Size: 1047x1048 Replace Position Edit [PERSON_NA…" at bounding box center [1075, 392] width 172 height 568
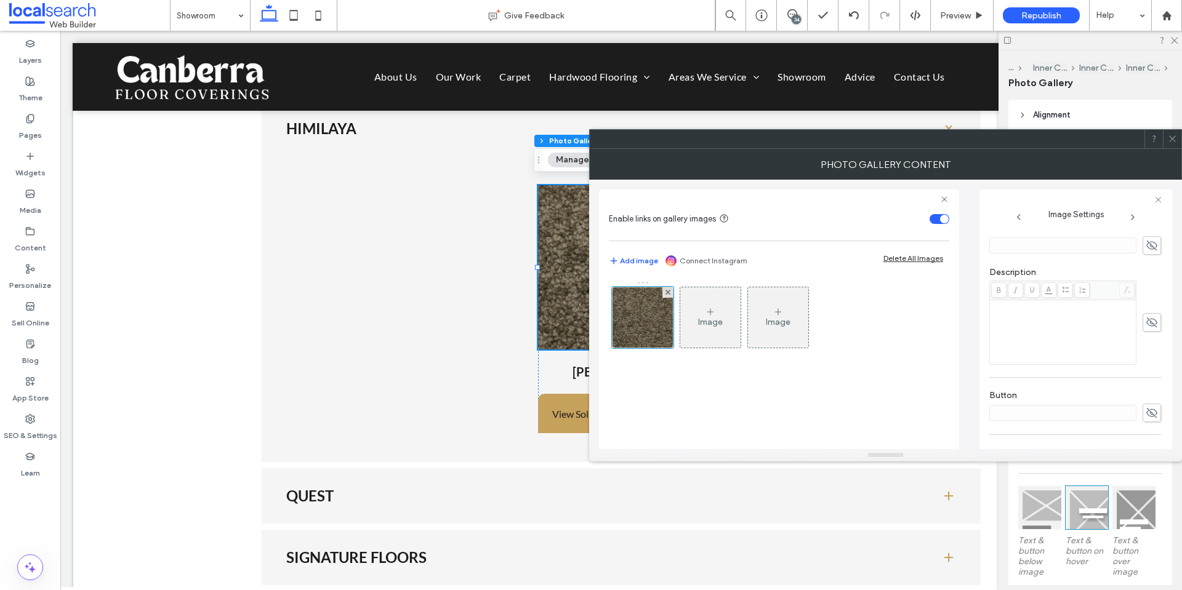
scroll to position [351, 0]
click at [561, 394] on link "View Solution [PERSON_NAME]" at bounding box center [621, 413] width 166 height 39
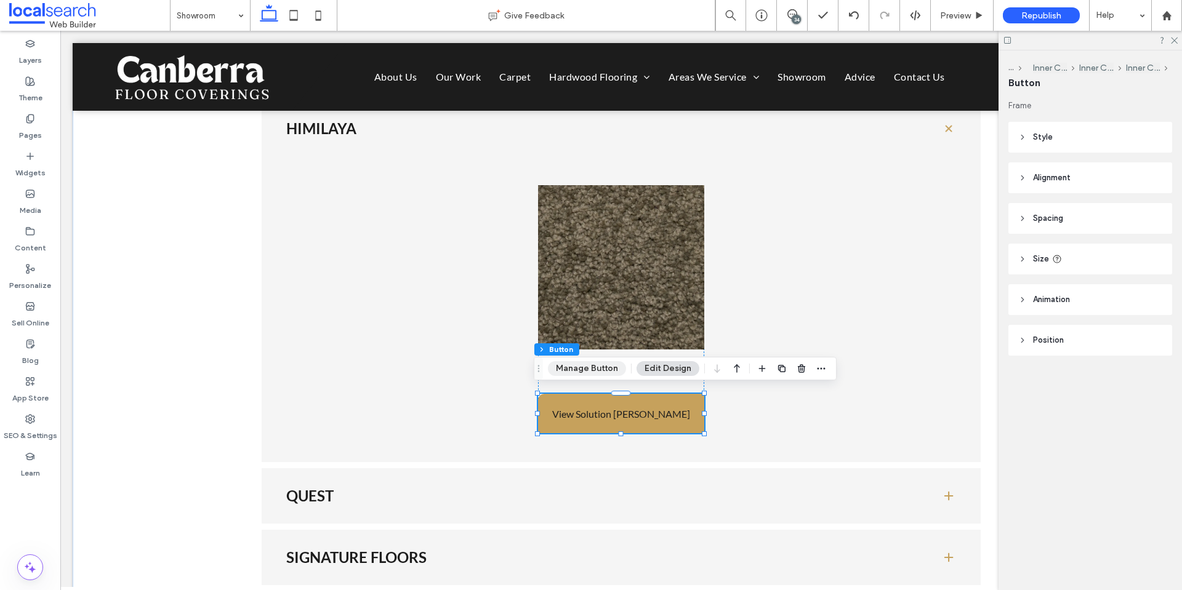
click at [579, 373] on button "Manage Button" at bounding box center [587, 368] width 78 height 15
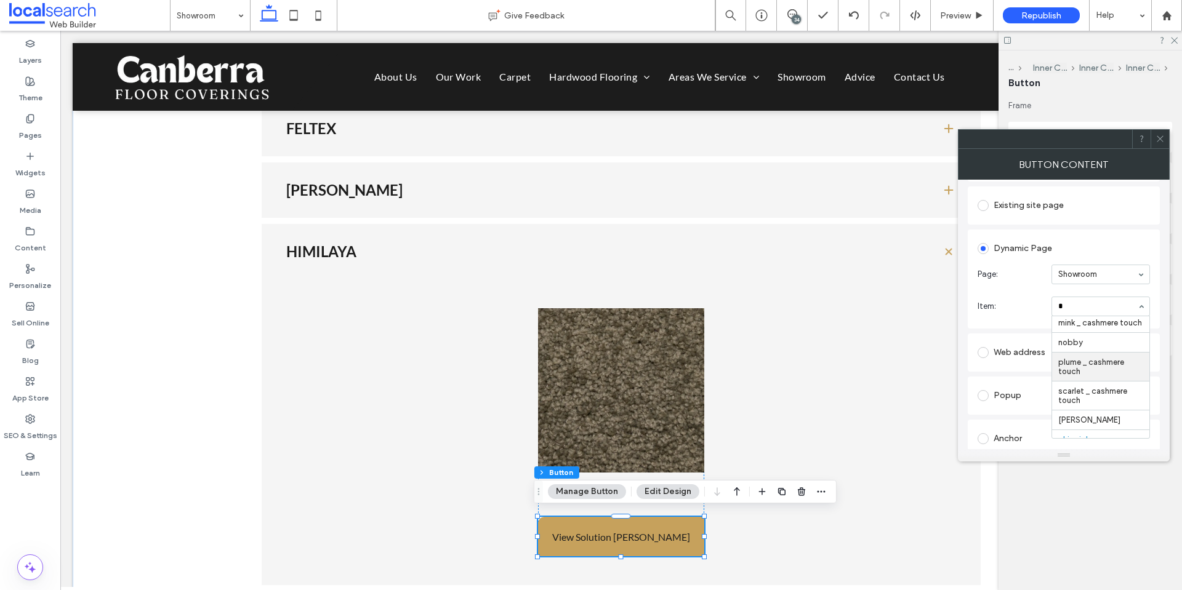
scroll to position [0, 0]
type input "***"
click at [1158, 137] on use at bounding box center [1159, 139] width 6 height 6
